Goal: Navigation & Orientation: Find specific page/section

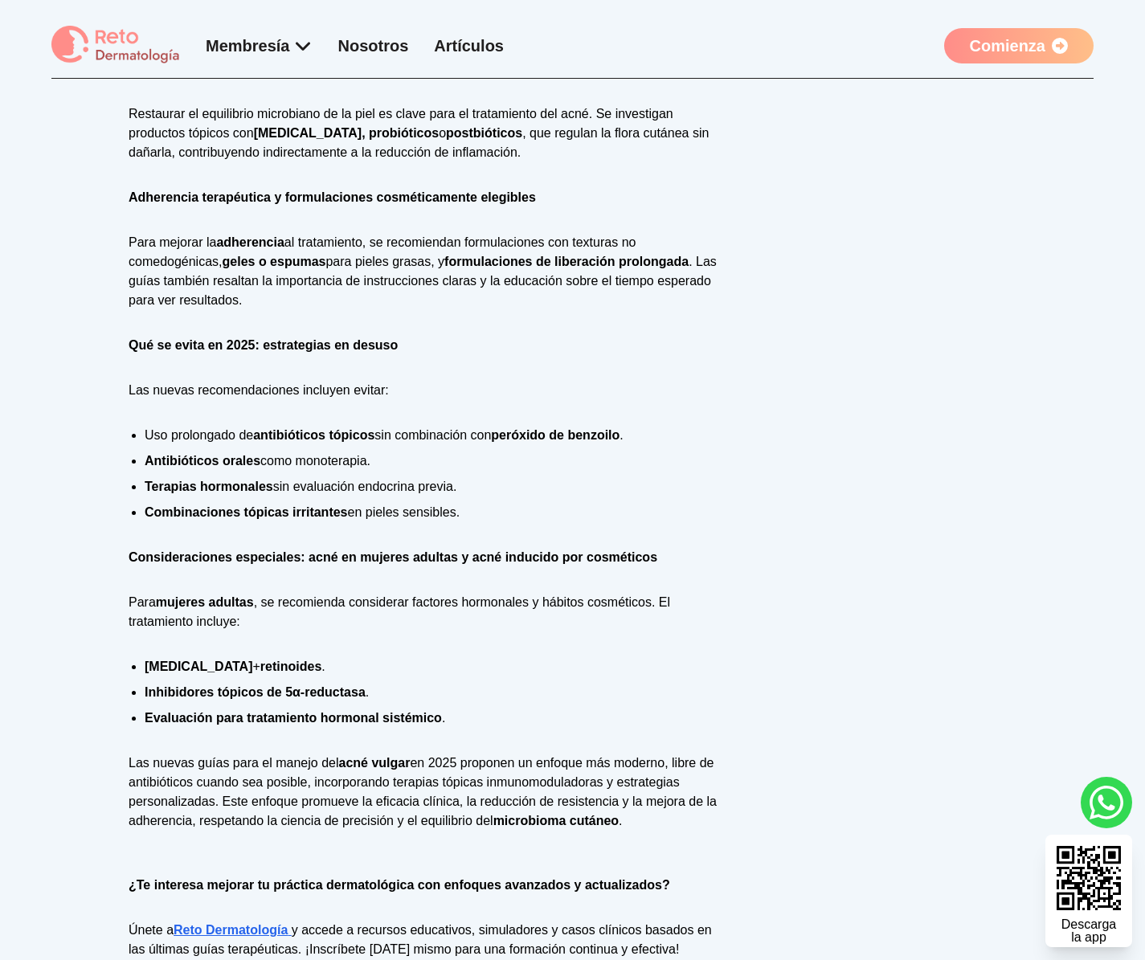
scroll to position [1620, 0]
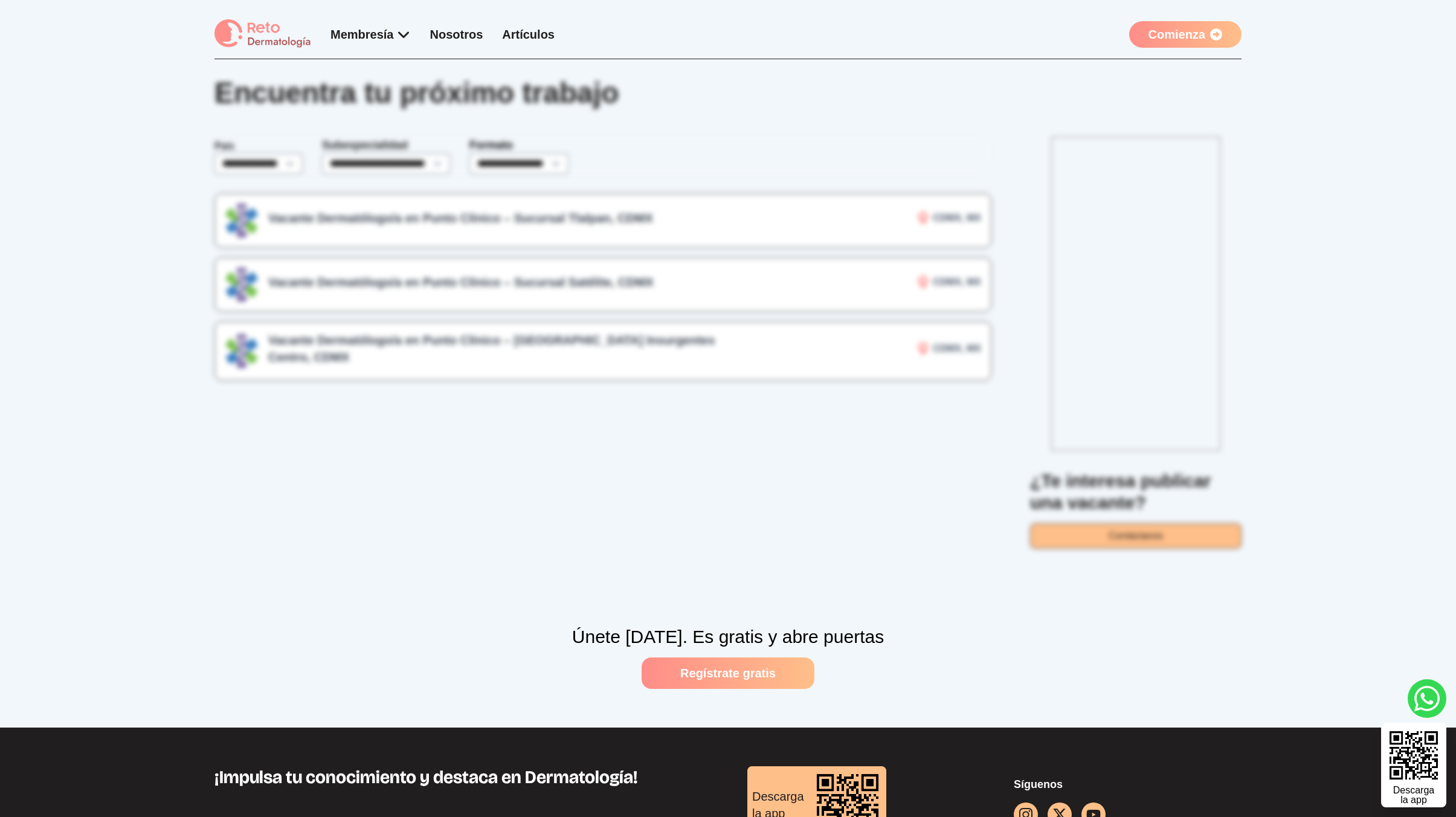
click at [478, 441] on div "**********" at bounding box center [728, 393] width 1456 height 669
